Goal: Task Accomplishment & Management: Complete application form

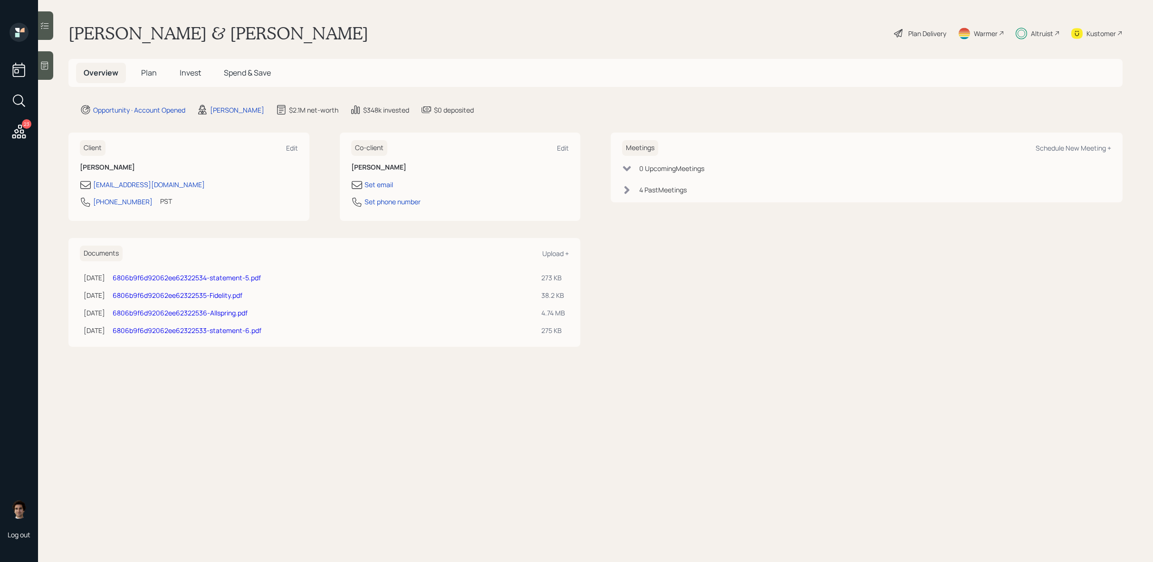
click at [896, 38] on icon at bounding box center [898, 33] width 11 height 11
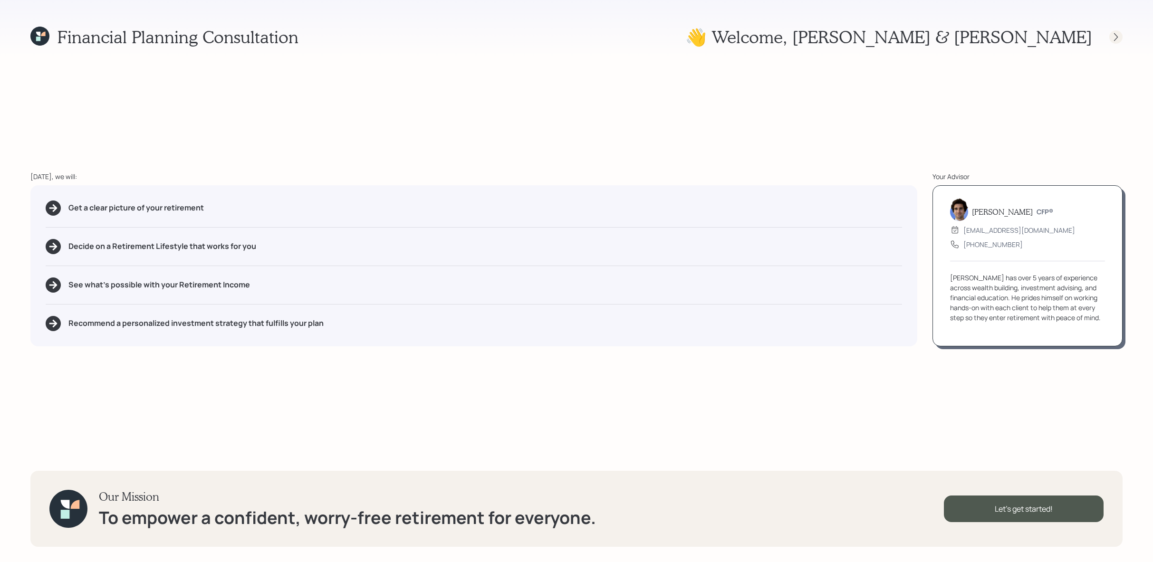
click at [1116, 41] on div at bounding box center [1115, 36] width 13 height 13
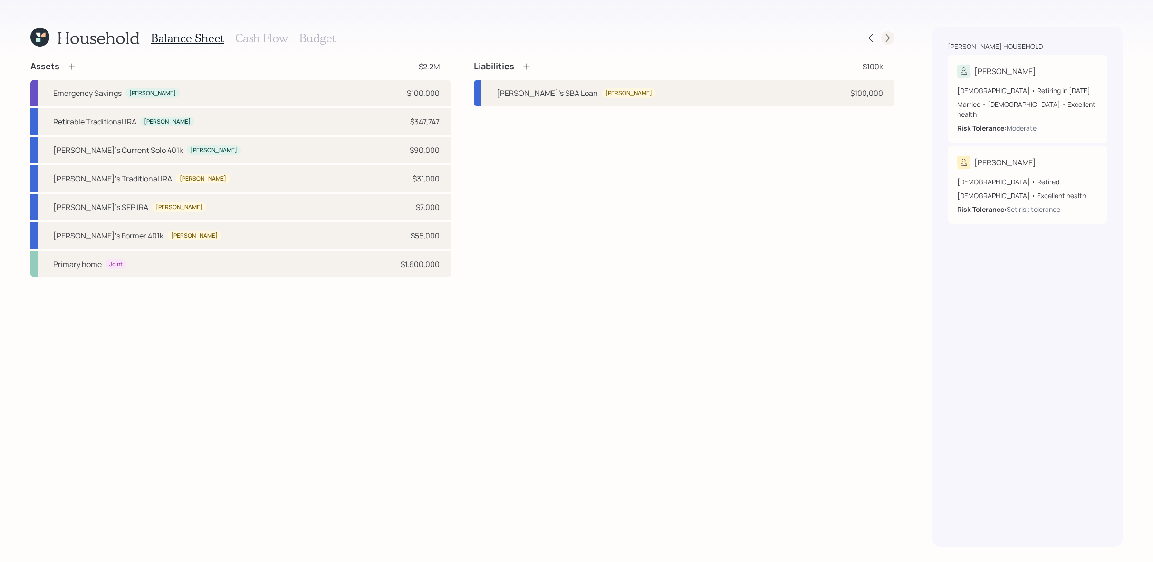
click at [886, 38] on icon at bounding box center [888, 38] width 10 height 10
